Goal: Task Accomplishment & Management: Use online tool/utility

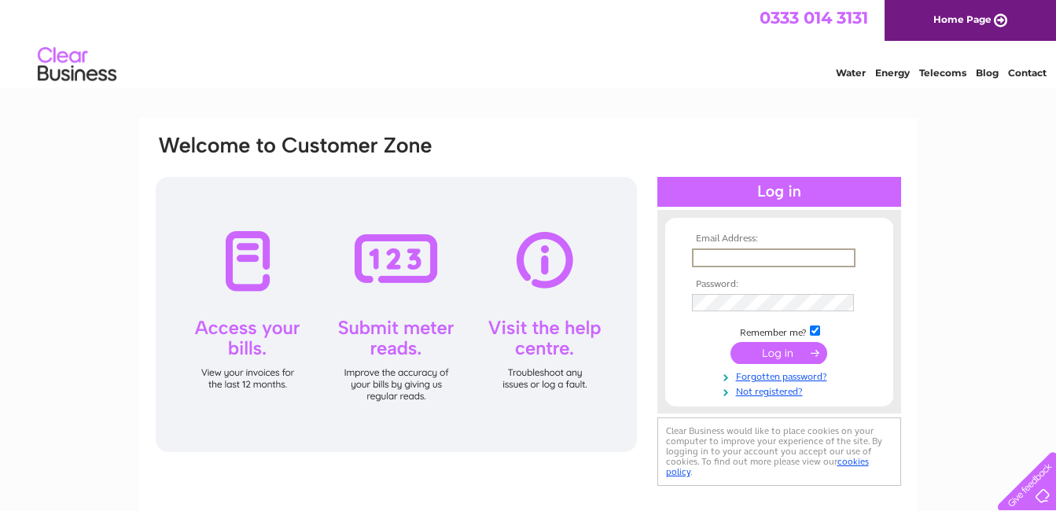
click at [710, 256] on input "text" at bounding box center [774, 257] width 164 height 19
type input "[EMAIL_ADDRESS][DOMAIN_NAME]"
click at [730, 342] on input "submit" at bounding box center [778, 353] width 97 height 22
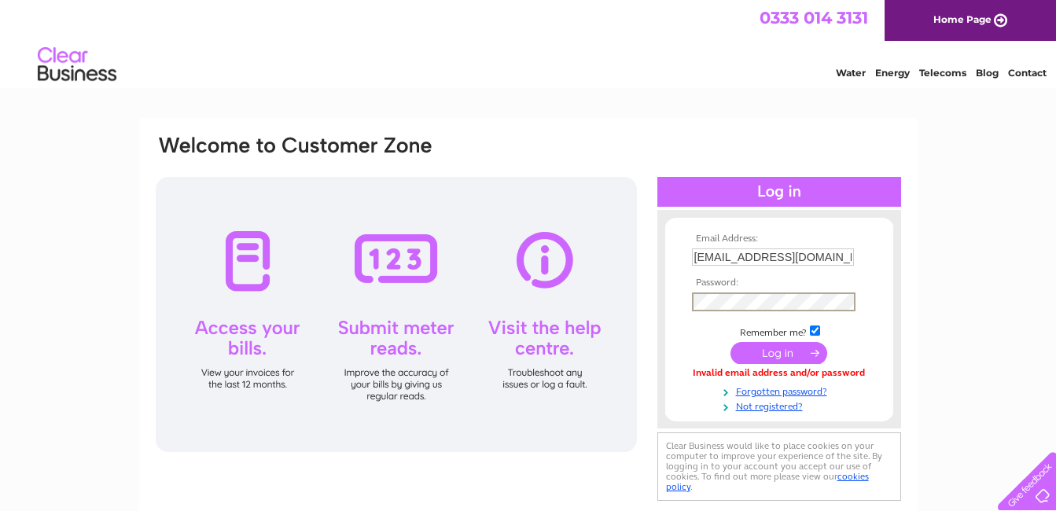
click at [730, 342] on input "submit" at bounding box center [778, 353] width 97 height 22
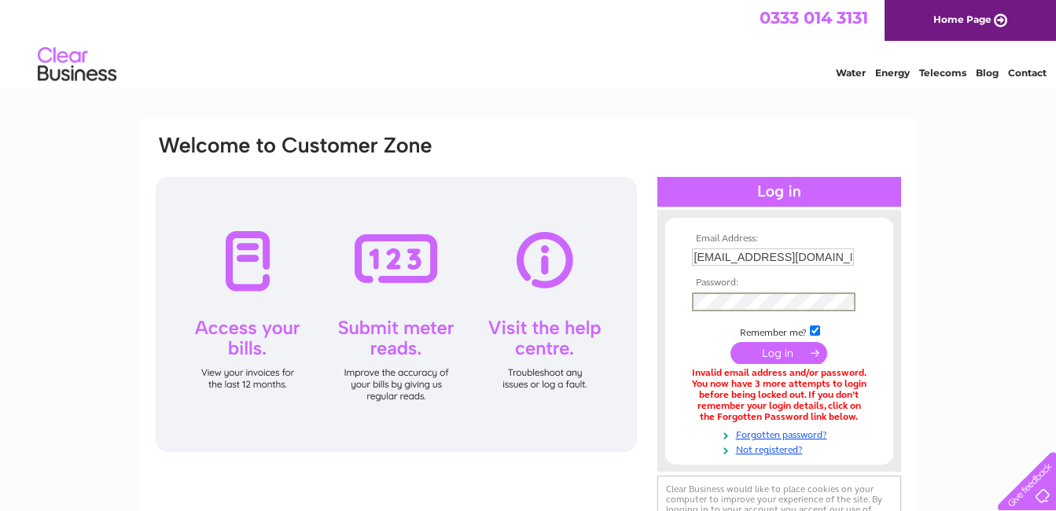
click at [730, 342] on input "submit" at bounding box center [778, 353] width 97 height 22
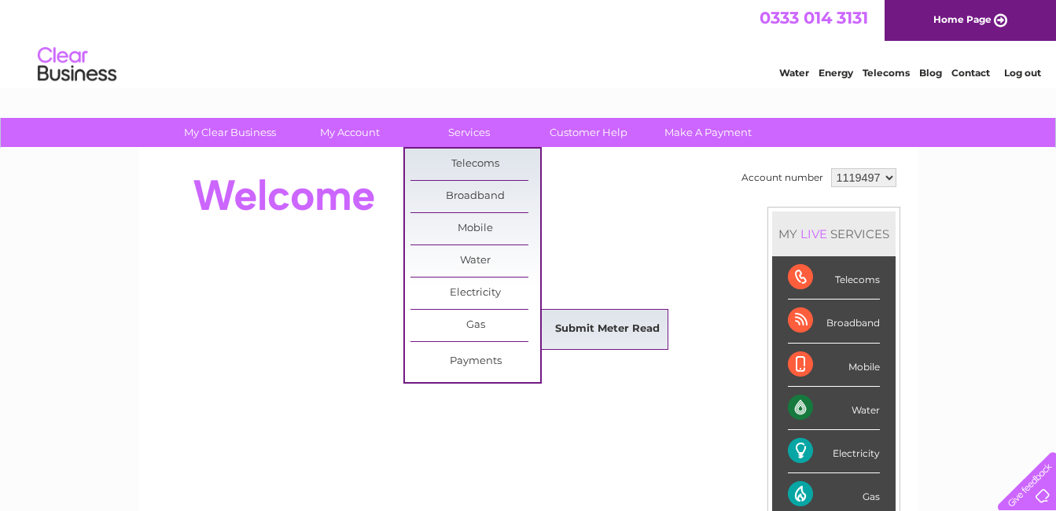
click at [561, 328] on link "Submit Meter Read" at bounding box center [608, 329] width 130 height 31
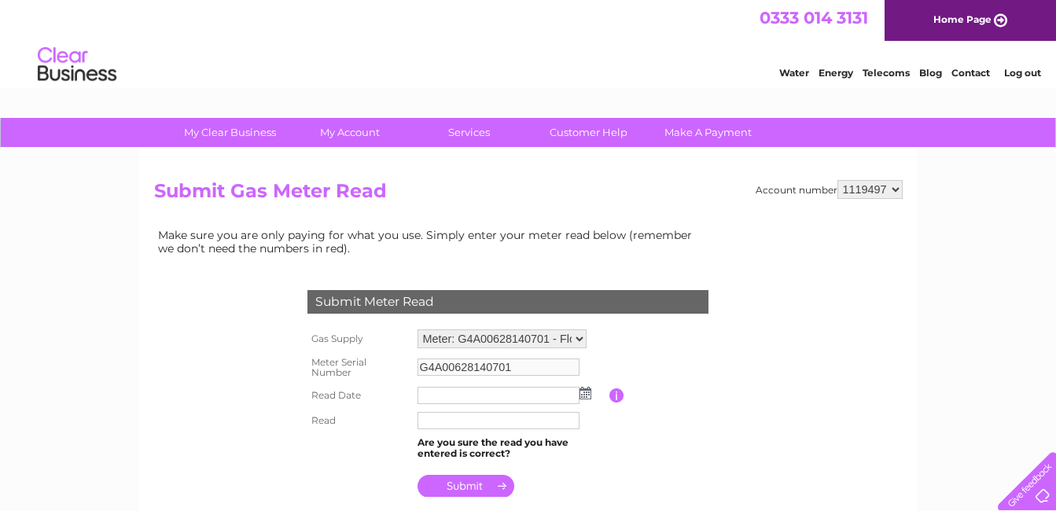
click at [584, 395] on img at bounding box center [585, 393] width 12 height 13
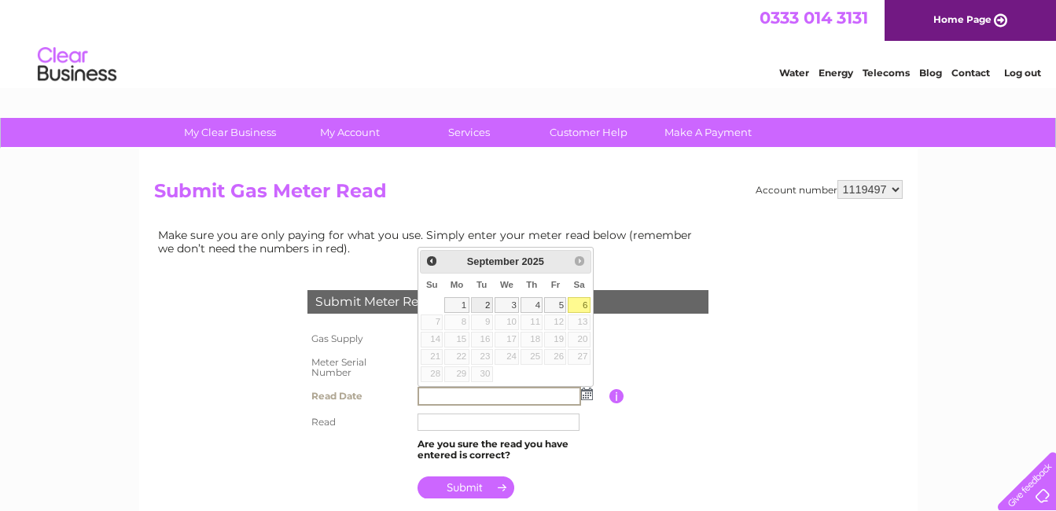
click at [479, 307] on link "2" at bounding box center [482, 305] width 22 height 16
type input "2025/09/02"
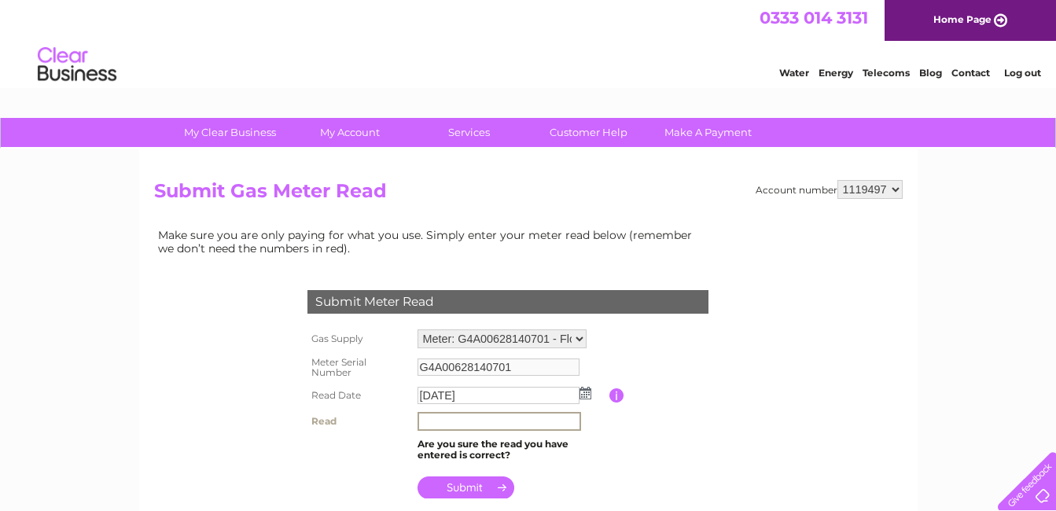
click at [464, 420] on input "text" at bounding box center [499, 421] width 164 height 19
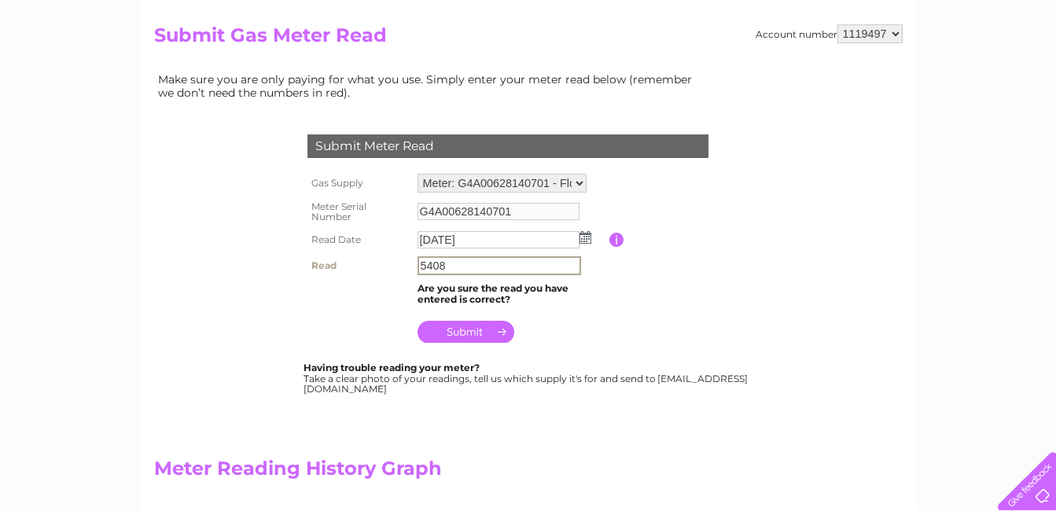
scroll to position [157, 0]
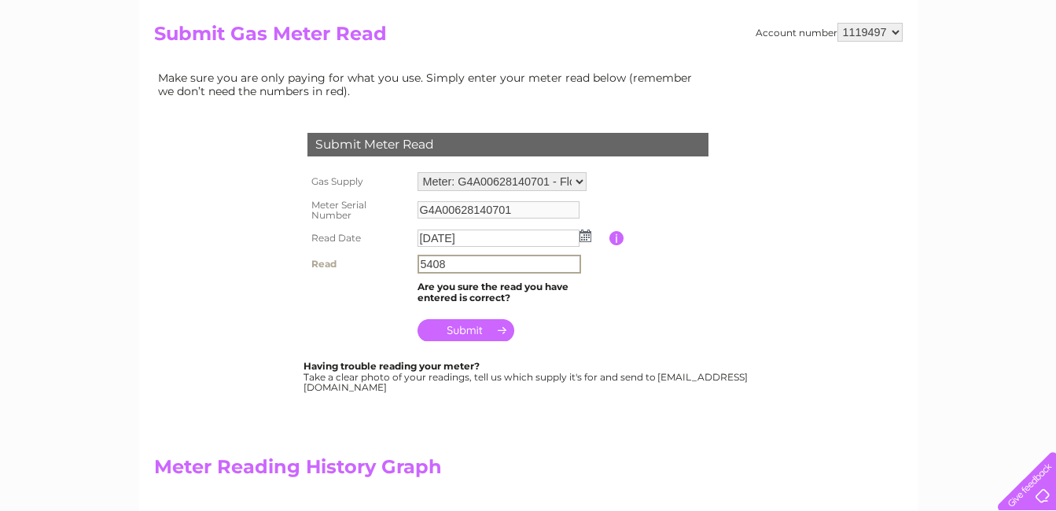
type input "5408"
click at [467, 331] on input "submit" at bounding box center [465, 330] width 97 height 22
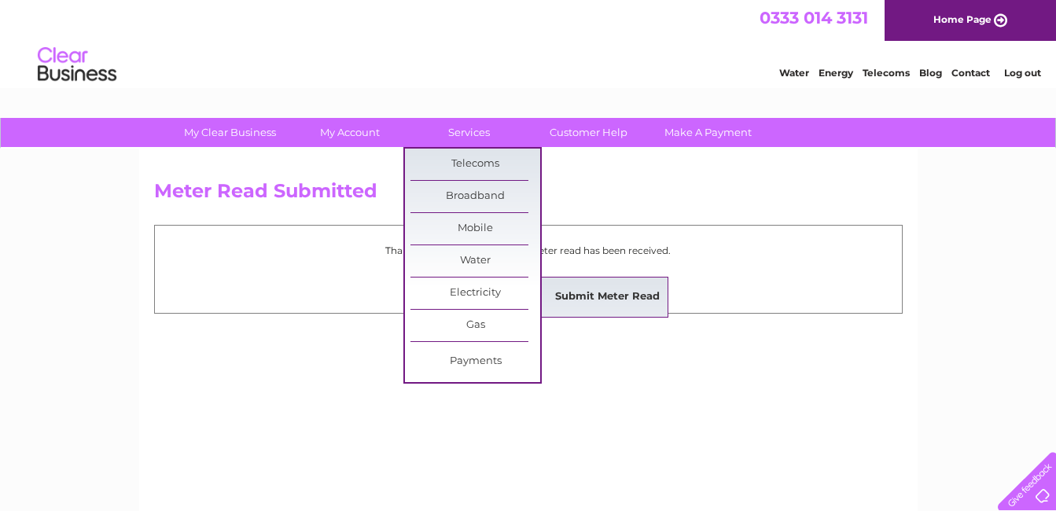
click at [554, 294] on link "Submit Meter Read" at bounding box center [608, 296] width 130 height 31
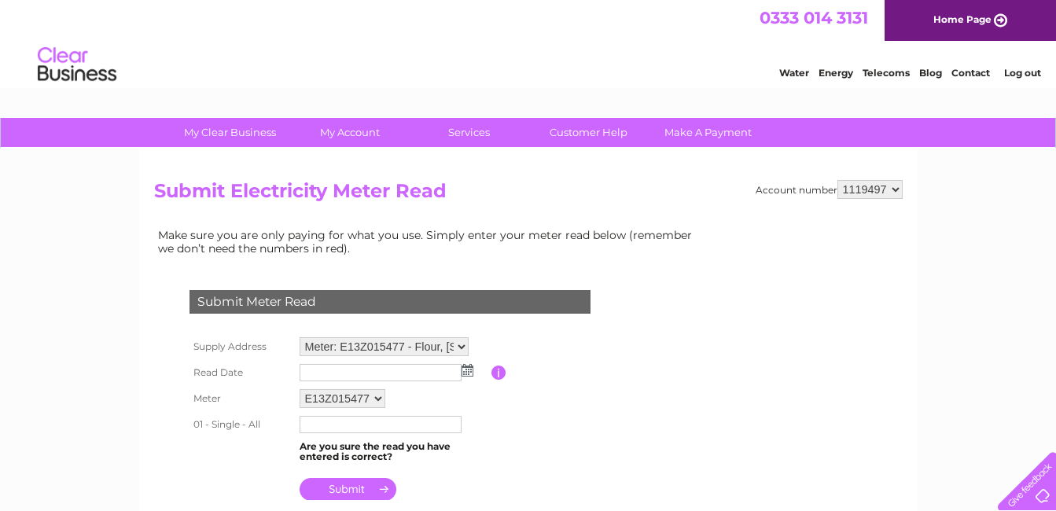
click at [463, 368] on img at bounding box center [468, 370] width 12 height 13
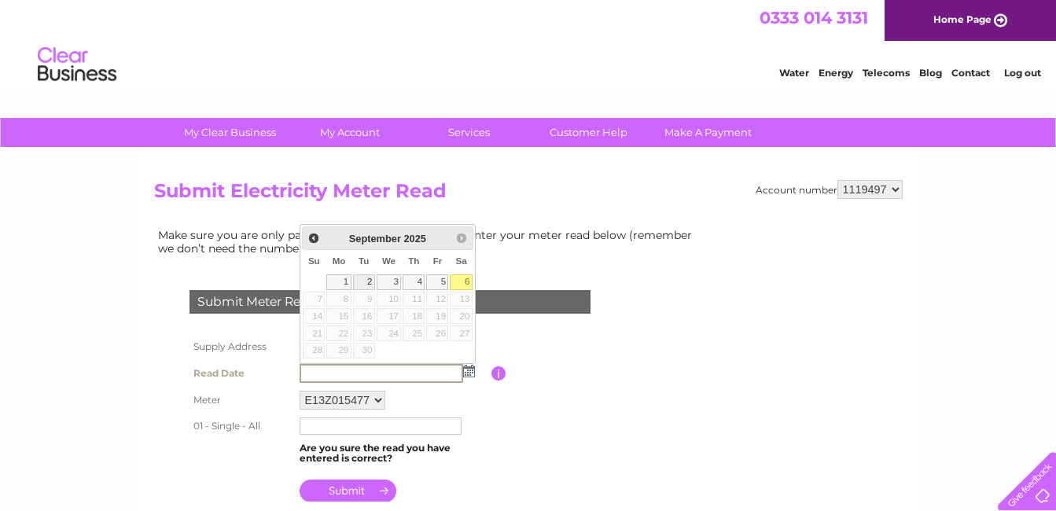
click at [370, 281] on link "2" at bounding box center [364, 282] width 22 height 16
type input "2025/09/02"
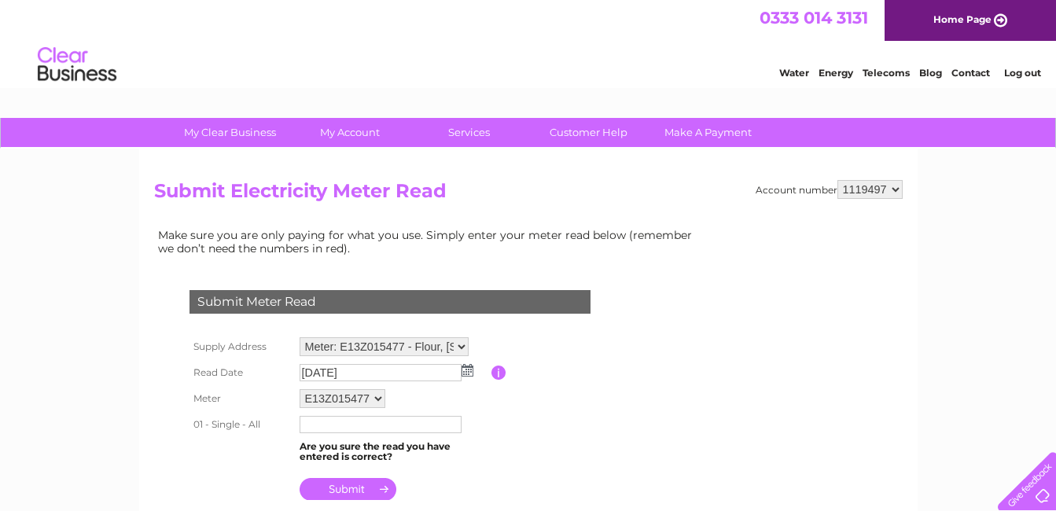
click at [362, 423] on input "text" at bounding box center [381, 424] width 162 height 17
click at [372, 426] on input "text" at bounding box center [382, 425] width 164 height 19
click at [369, 428] on input "text" at bounding box center [382, 425] width 164 height 19
type input "054959"
click at [366, 487] on input "submit" at bounding box center [348, 491] width 97 height 22
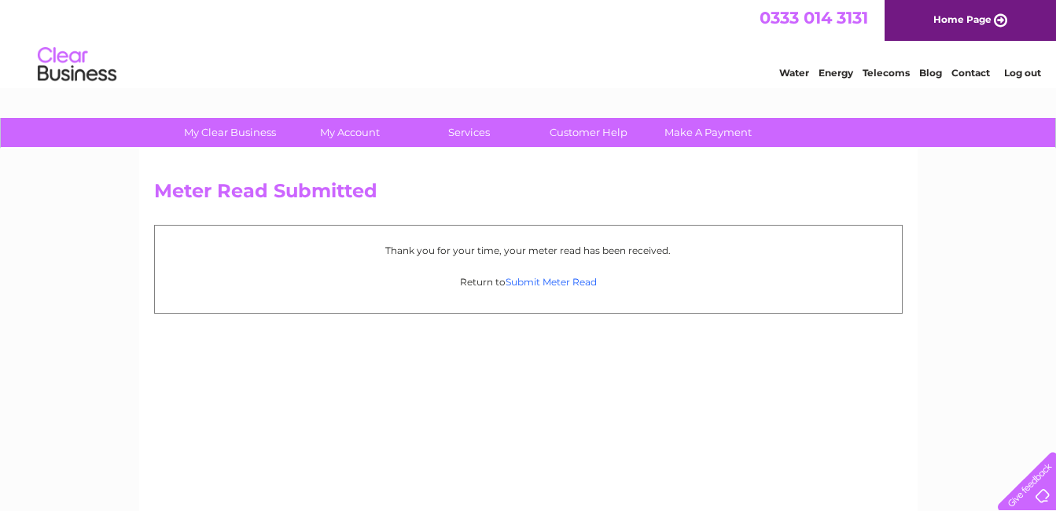
click at [583, 279] on link "Submit Meter Read" at bounding box center [551, 282] width 91 height 12
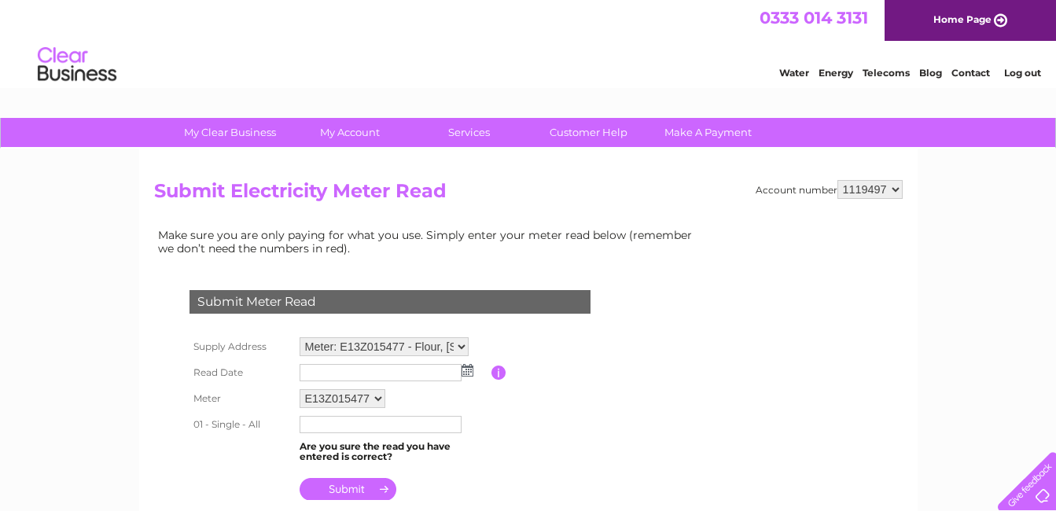
click at [465, 368] on img at bounding box center [468, 370] width 12 height 13
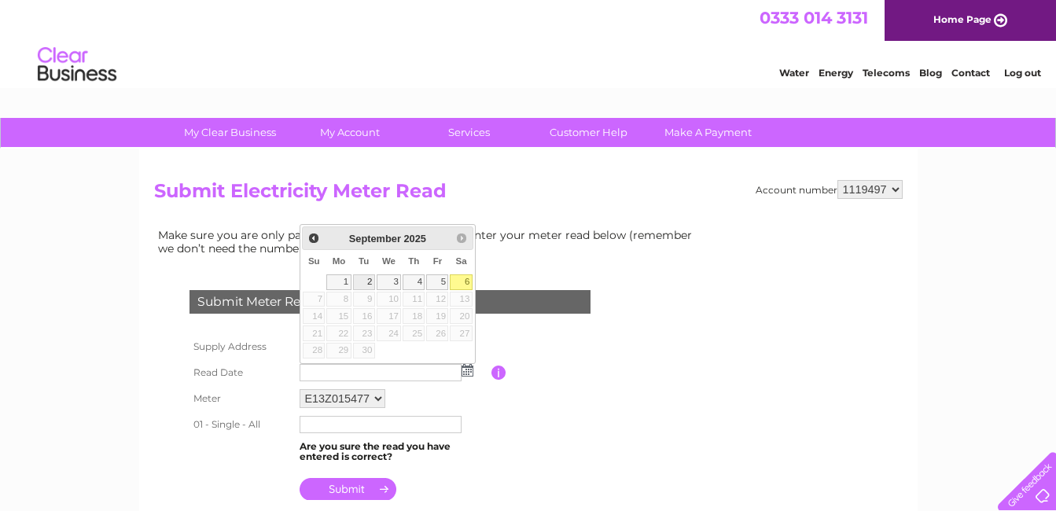
click at [362, 280] on link "2" at bounding box center [364, 282] width 22 height 16
type input "2025/09/02"
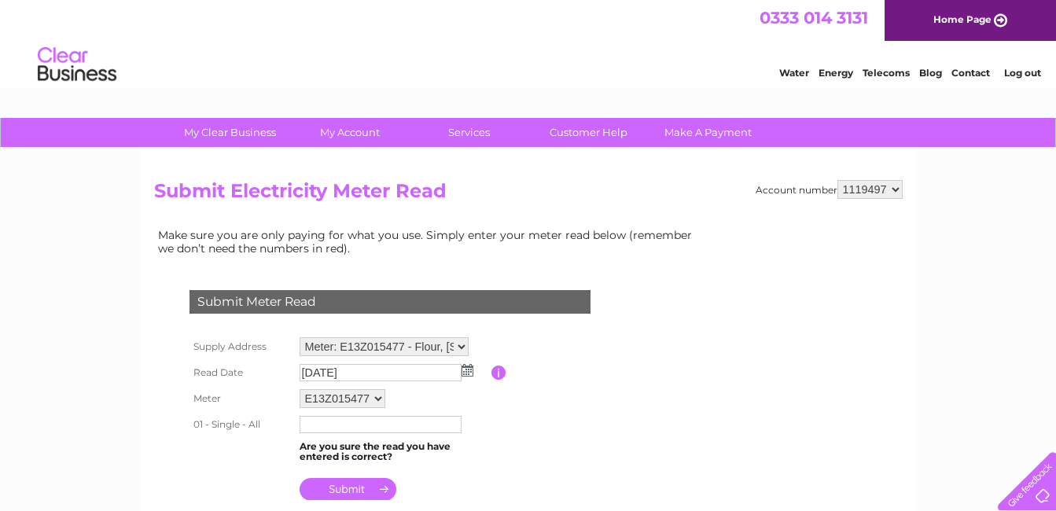
click at [380, 396] on select "E13Z015477" at bounding box center [343, 398] width 86 height 19
click at [461, 342] on select "Meter: E13Z015477 - Flour, Alyth Road, Meigle, Blairgowrie, PH12 8RP Meter: E18…" at bounding box center [384, 346] width 169 height 19
select select "130665"
click at [300, 337] on select "Meter: E13Z015477 - Flour, Alyth Road, Meigle, Blairgowrie, PH12 8RP Meter: E18…" at bounding box center [384, 347] width 169 height 20
click at [469, 373] on img at bounding box center [468, 370] width 12 height 13
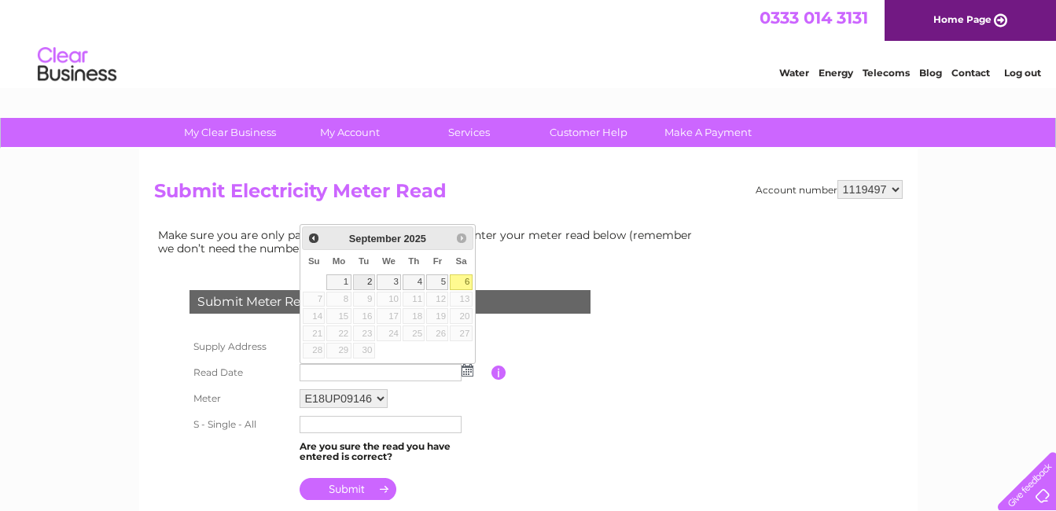
click at [367, 284] on link "2" at bounding box center [364, 282] width 22 height 16
type input "2025/09/02"
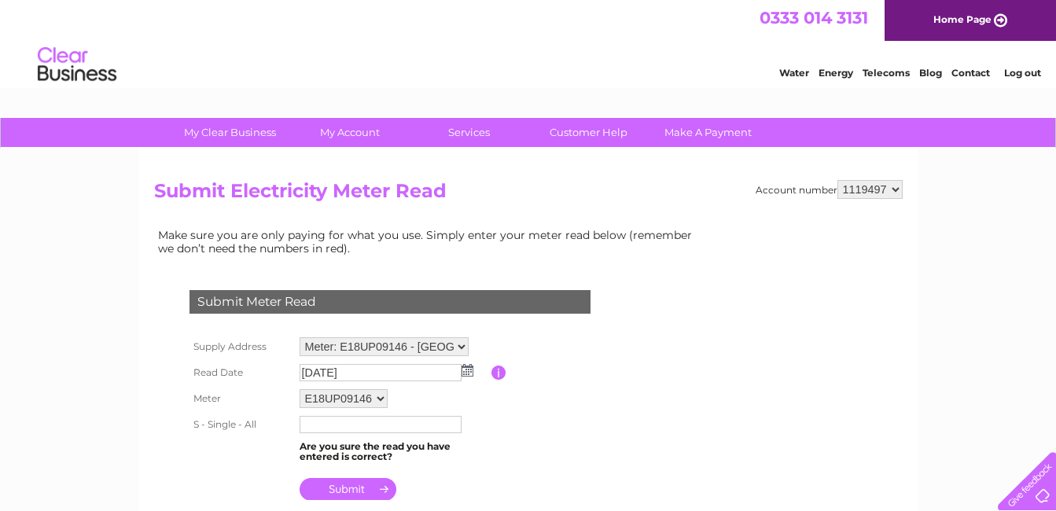
click at [373, 423] on input "text" at bounding box center [381, 424] width 162 height 17
type input "89962"
click at [346, 491] on input "submit" at bounding box center [348, 491] width 97 height 22
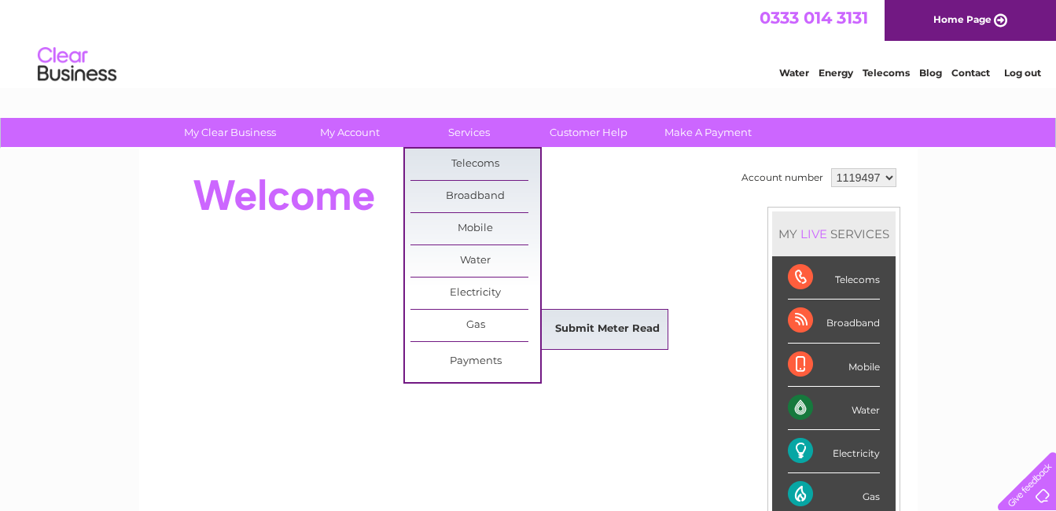
click at [647, 340] on link "Submit Meter Read" at bounding box center [608, 329] width 130 height 31
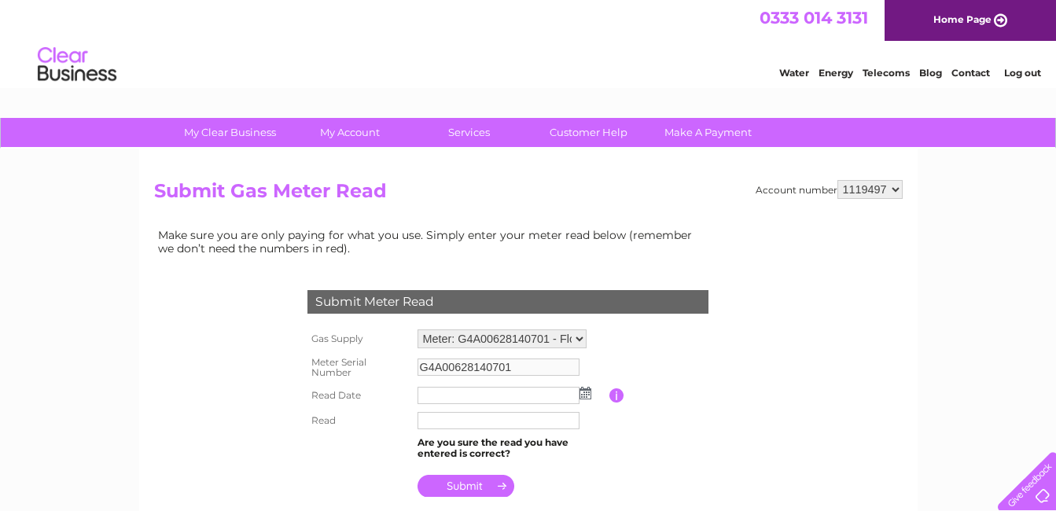
click at [587, 394] on img at bounding box center [585, 393] width 12 height 13
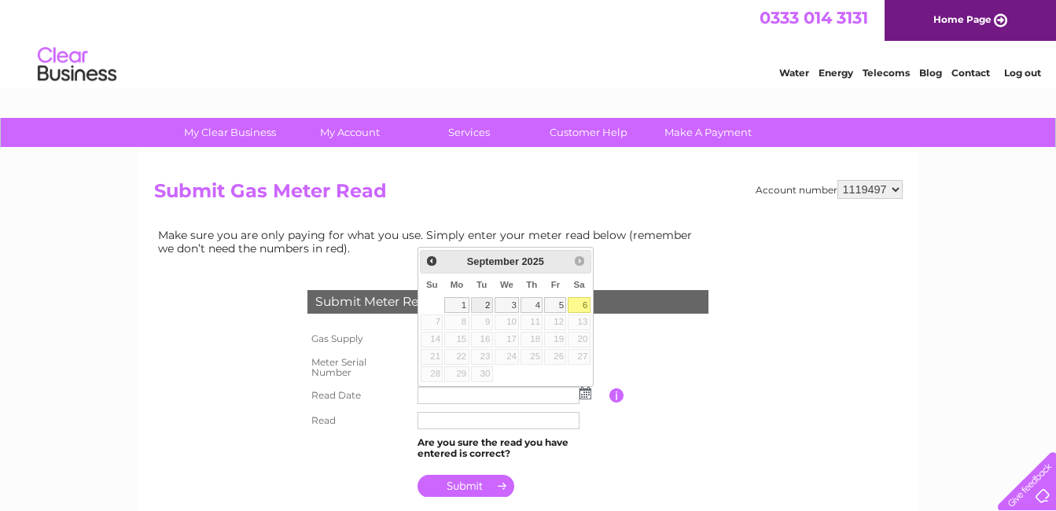
click at [475, 302] on link "2" at bounding box center [482, 305] width 22 height 16
type input "[DATE]"
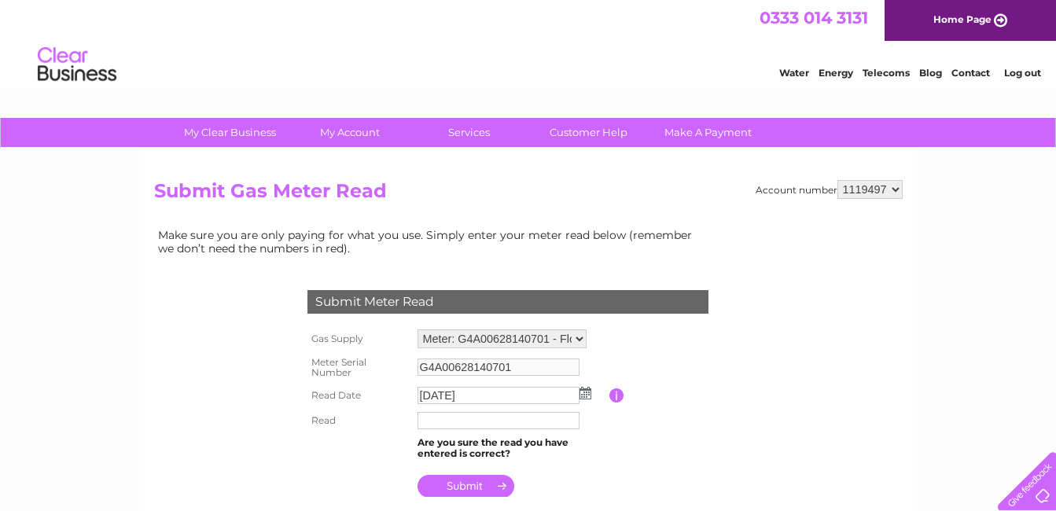
click at [500, 416] on input "text" at bounding box center [498, 420] width 162 height 17
type input "28350"
click at [477, 484] on input "submit" at bounding box center [465, 487] width 97 height 22
